Goal: Find contact information: Find contact information

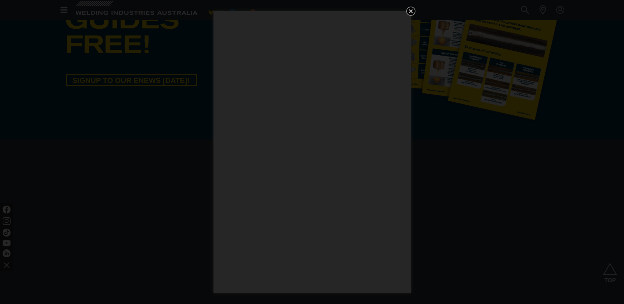
scroll to position [461, 0]
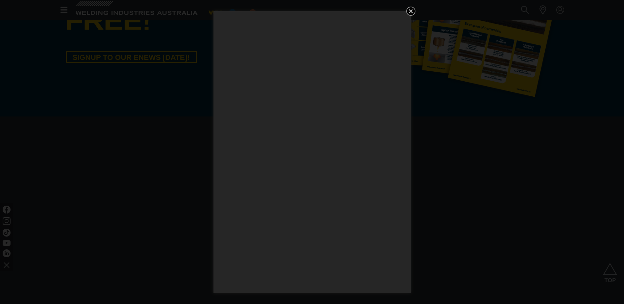
click at [409, 11] on icon "Get 5 WIA Welding Guides Free!" at bounding box center [411, 11] width 8 height 8
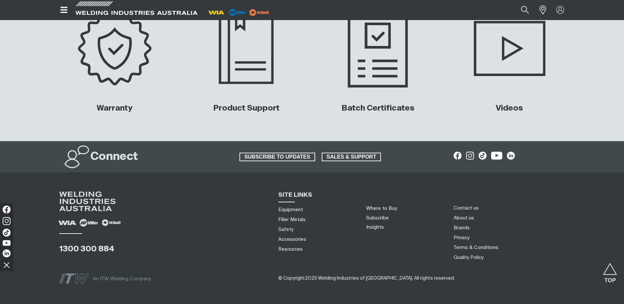
scroll to position [3121, 0]
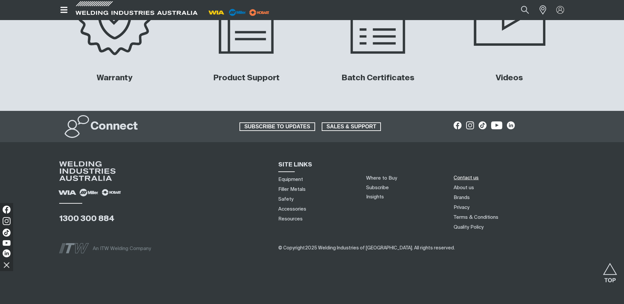
click at [467, 178] on link "Contact us" at bounding box center [466, 177] width 25 height 7
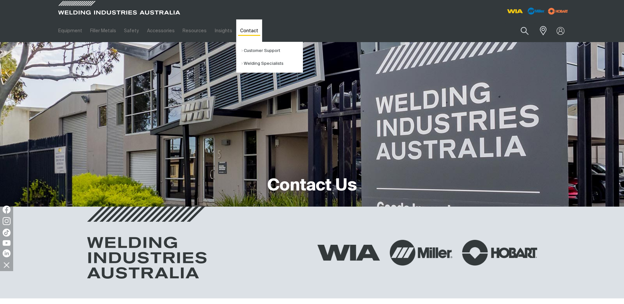
click at [238, 30] on link "Contact" at bounding box center [249, 30] width 26 height 23
